Goal: Task Accomplishment & Management: Manage account settings

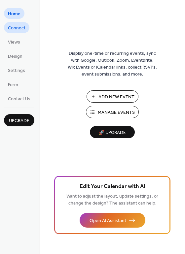
click at [23, 28] on span "Connect" at bounding box center [17, 28] width 18 height 7
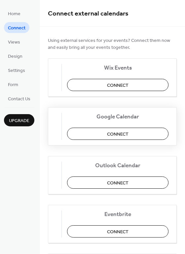
click at [122, 134] on span "Connect" at bounding box center [117, 134] width 21 height 7
click at [18, 56] on span "Design" at bounding box center [15, 56] width 15 height 7
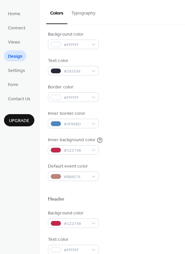
scroll to position [62, 0]
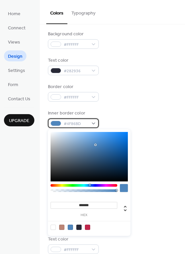
click at [94, 123] on div "#4F86BD" at bounding box center [73, 124] width 51 height 10
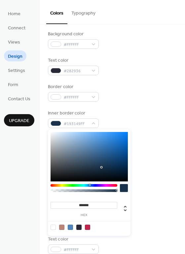
click at [102, 168] on div at bounding box center [89, 157] width 77 height 50
click at [96, 167] on div at bounding box center [89, 157] width 77 height 50
click at [97, 163] on div at bounding box center [89, 157] width 77 height 50
type input "*******"
click at [102, 165] on div at bounding box center [89, 157] width 77 height 50
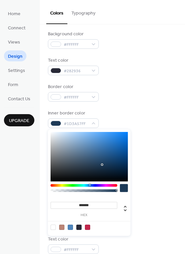
click at [125, 190] on div at bounding box center [124, 188] width 8 height 8
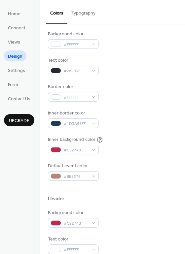
click at [143, 183] on div at bounding box center [112, 188] width 129 height 15
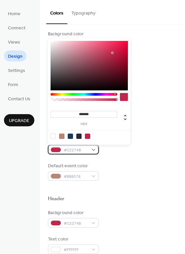
click at [94, 150] on div "#C2274B" at bounding box center [73, 150] width 51 height 10
click at [53, 136] on div at bounding box center [53, 136] width 5 height 5
type input "*******"
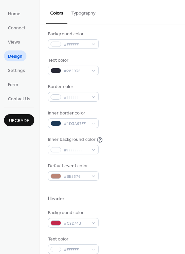
click at [136, 167] on div "Default event color #BB8576" at bounding box center [112, 172] width 129 height 18
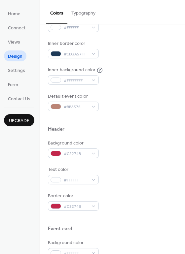
scroll to position [132, 0]
click at [93, 152] on div "#C2274B" at bounding box center [73, 153] width 51 height 10
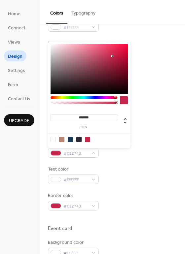
click at [97, 98] on div at bounding box center [84, 97] width 67 height 3
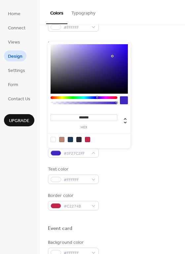
type input "*******"
click at [112, 75] on div at bounding box center [89, 69] width 77 height 50
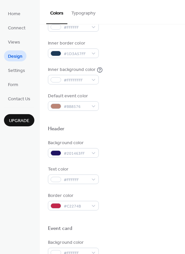
click at [126, 159] on div "Background color #201463FF Text color #FFFFFF Border color #C2274B" at bounding box center [112, 175] width 129 height 71
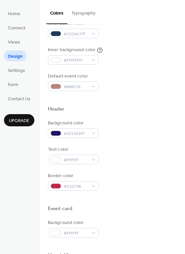
scroll to position [153, 0]
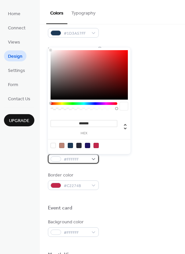
click at [94, 160] on div "#FFFFFF" at bounding box center [73, 159] width 51 height 10
click at [79, 145] on div at bounding box center [78, 145] width 5 height 5
type input "*******"
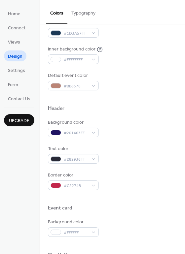
click at [147, 170] on div "Background color #201463FF Text color #282936FF Border color #C2274B" at bounding box center [112, 154] width 129 height 71
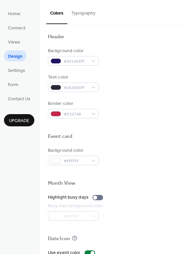
scroll to position [225, 0]
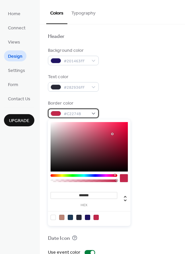
click at [94, 114] on div "#C2274B" at bounding box center [73, 114] width 51 height 10
type input "*******"
click at [101, 169] on div at bounding box center [89, 147] width 77 height 50
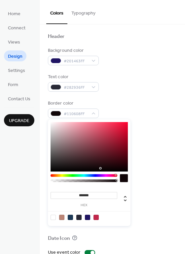
click at [148, 162] on div "Background color #FFFFFF" at bounding box center [112, 156] width 129 height 18
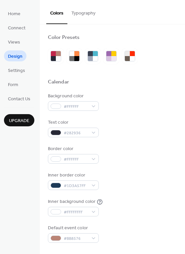
scroll to position [0, 0]
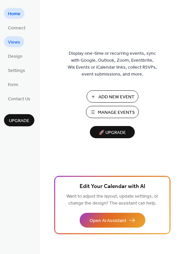
click at [16, 43] on span "Views" at bounding box center [14, 42] width 12 height 7
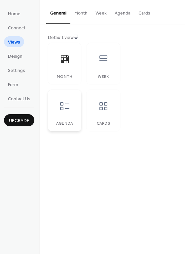
click at [65, 108] on icon at bounding box center [64, 106] width 11 height 11
click at [65, 60] on icon at bounding box center [65, 59] width 8 height 9
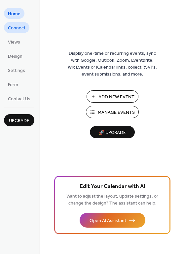
click at [21, 28] on span "Connect" at bounding box center [17, 28] width 18 height 7
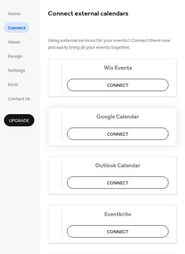
click at [105, 134] on button "Connect" at bounding box center [117, 134] width 101 height 12
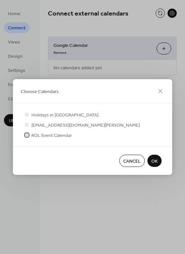
click at [26, 135] on div at bounding box center [27, 135] width 4 height 4
click at [154, 161] on span "OK" at bounding box center [154, 161] width 6 height 7
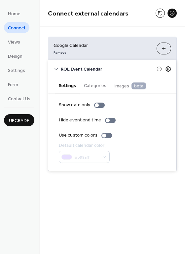
click at [169, 68] on icon at bounding box center [168, 69] width 2 height 2
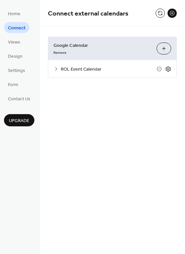
click at [169, 69] on icon at bounding box center [168, 69] width 6 height 6
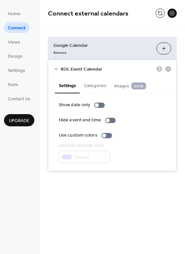
click at [159, 68] on icon at bounding box center [159, 68] width 5 height 5
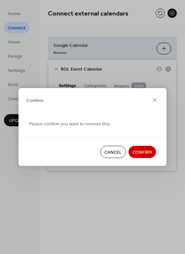
click at [117, 152] on span "Cancel" at bounding box center [113, 152] width 18 height 7
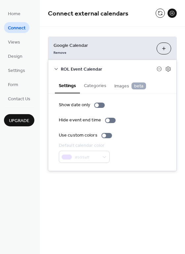
click at [64, 178] on div "Google Calendar Remove Choose Calendars ROL Event Calendar Settings Categories …" at bounding box center [112, 104] width 145 height 155
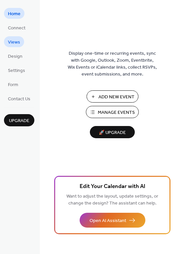
click at [17, 42] on span "Views" at bounding box center [14, 42] width 12 height 7
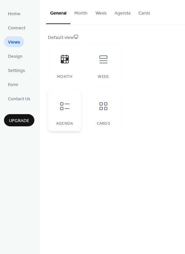
click at [63, 108] on icon at bounding box center [64, 106] width 9 height 8
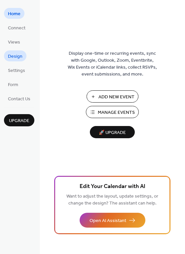
click at [17, 56] on span "Design" at bounding box center [15, 56] width 15 height 7
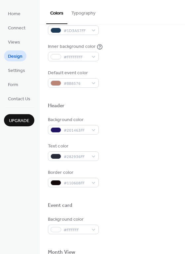
scroll to position [156, 0]
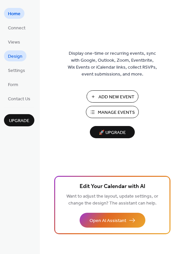
click at [17, 56] on span "Design" at bounding box center [15, 56] width 15 height 7
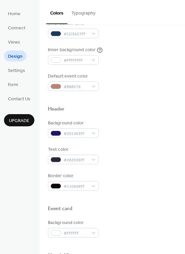
scroll to position [153, 0]
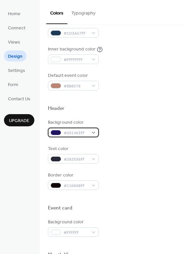
click at [94, 133] on div "#201463FF" at bounding box center [73, 133] width 51 height 10
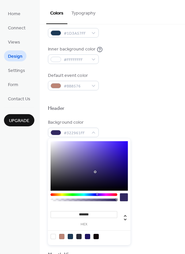
click at [95, 172] on div at bounding box center [89, 166] width 77 height 50
click at [102, 181] on div at bounding box center [89, 166] width 77 height 50
click at [95, 180] on div at bounding box center [89, 166] width 77 height 50
click at [97, 183] on div at bounding box center [89, 166] width 77 height 50
click at [95, 181] on div at bounding box center [89, 166] width 77 height 50
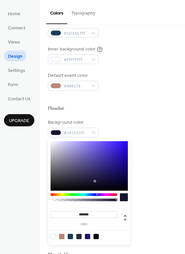
drag, startPoint x: 94, startPoint y: 215, endPoint x: 80, endPoint y: 213, distance: 14.7
click at [80, 213] on input "*******" at bounding box center [84, 214] width 67 height 7
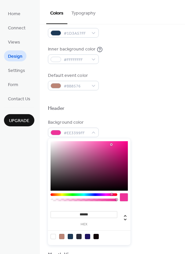
click at [79, 215] on input "******" at bounding box center [84, 214] width 67 height 7
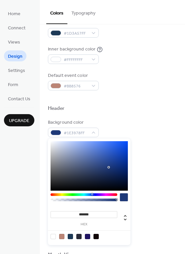
type input "*******"
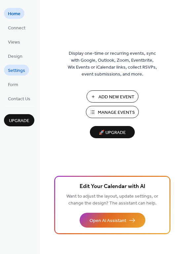
click at [21, 71] on span "Settings" at bounding box center [16, 70] width 17 height 7
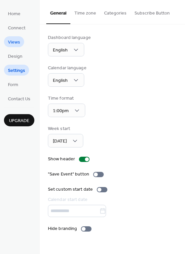
click at [17, 43] on span "Views" at bounding box center [14, 42] width 12 height 7
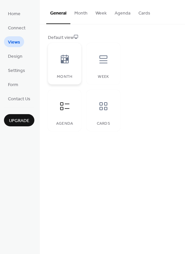
click at [62, 60] on icon at bounding box center [65, 59] width 8 height 9
click at [103, 108] on icon at bounding box center [103, 106] width 11 height 11
click at [65, 63] on icon at bounding box center [65, 59] width 8 height 9
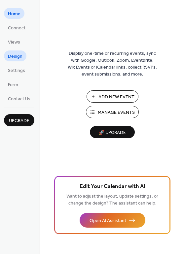
click at [20, 56] on span "Design" at bounding box center [15, 56] width 15 height 7
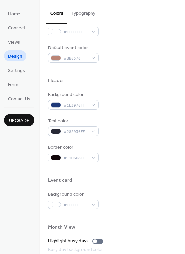
scroll to position [183, 0]
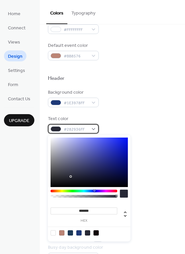
click at [93, 129] on div "#282936FF" at bounding box center [73, 129] width 51 height 10
click at [54, 232] on div at bounding box center [53, 233] width 5 height 5
type input "*******"
